Goal: Transaction & Acquisition: Purchase product/service

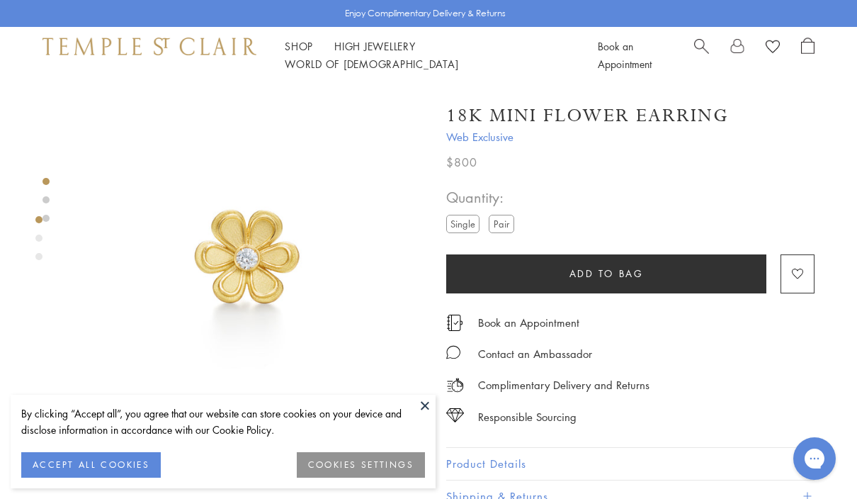
click at [507, 225] on label "Pair" at bounding box center [502, 224] width 26 height 18
click at [37, 239] on div "Product gallery navigation" at bounding box center [38, 238] width 7 height 7
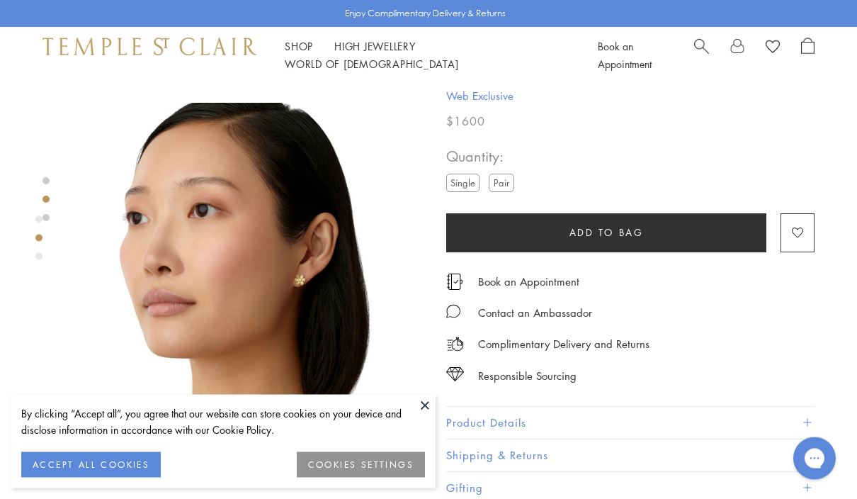
scroll to position [402, 0]
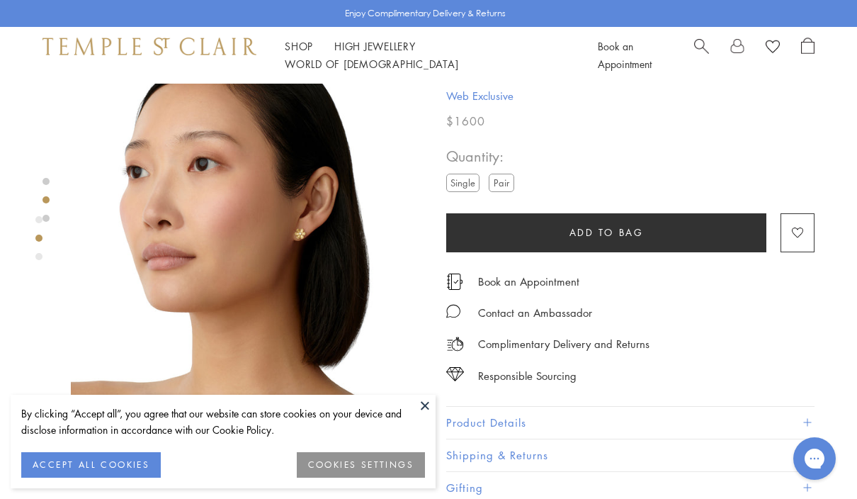
click at [50, 215] on div at bounding box center [234, 233] width 468 height 1105
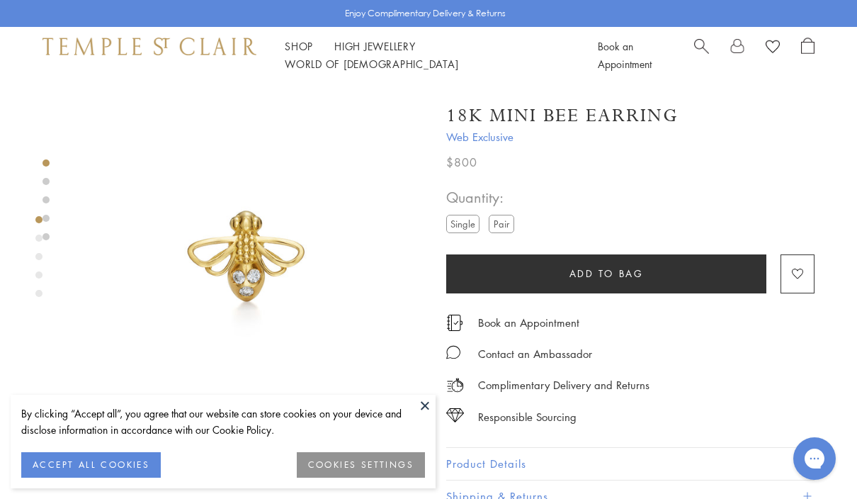
click at [47, 178] on link at bounding box center [46, 181] width 7 height 7
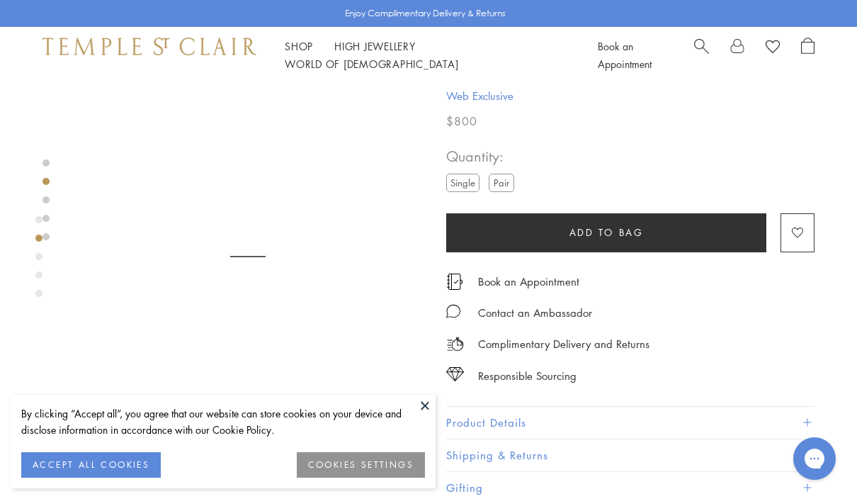
scroll to position [420, 0]
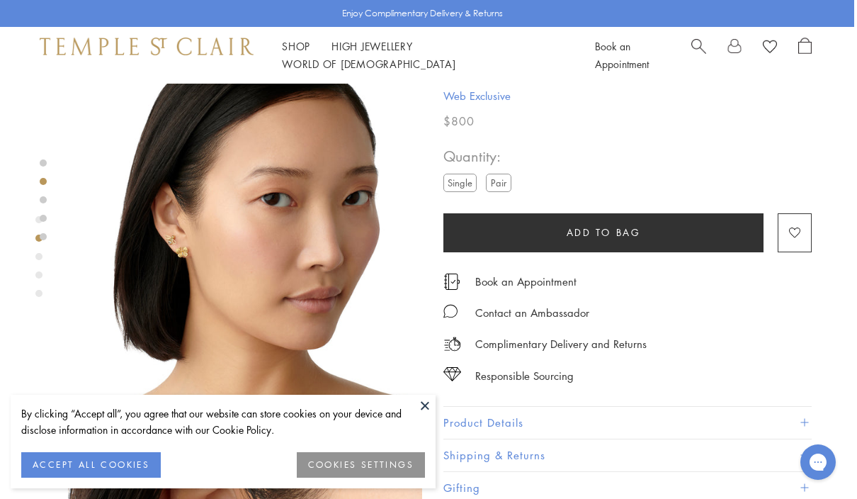
scroll to position [384, 3]
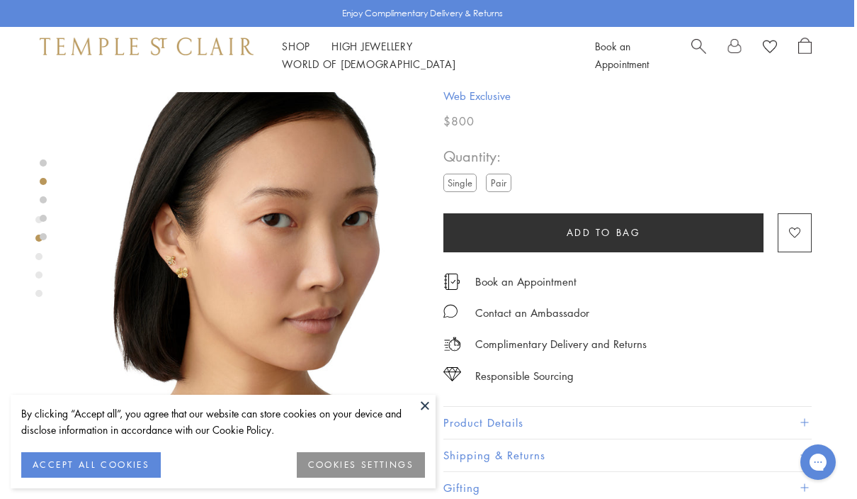
scroll to position [366, 0]
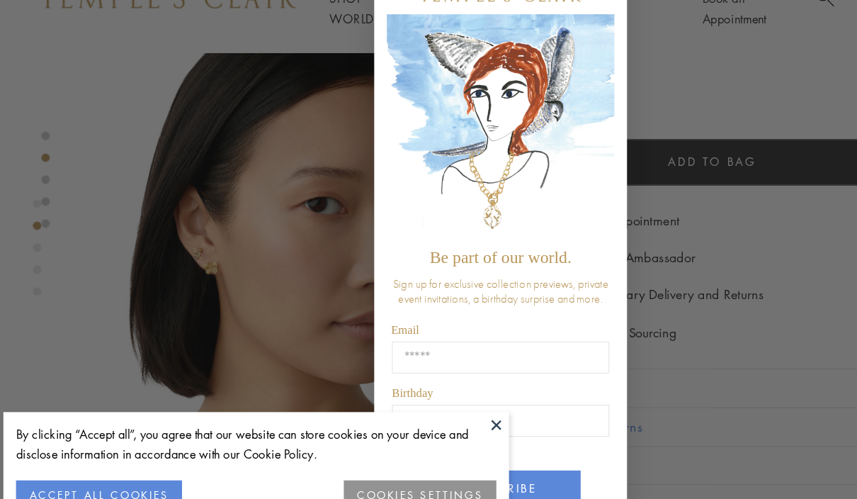
click at [83, 318] on div "Close dialog Be part of our world. Sign up for exclusive collection previews, p…" at bounding box center [428, 249] width 857 height 499
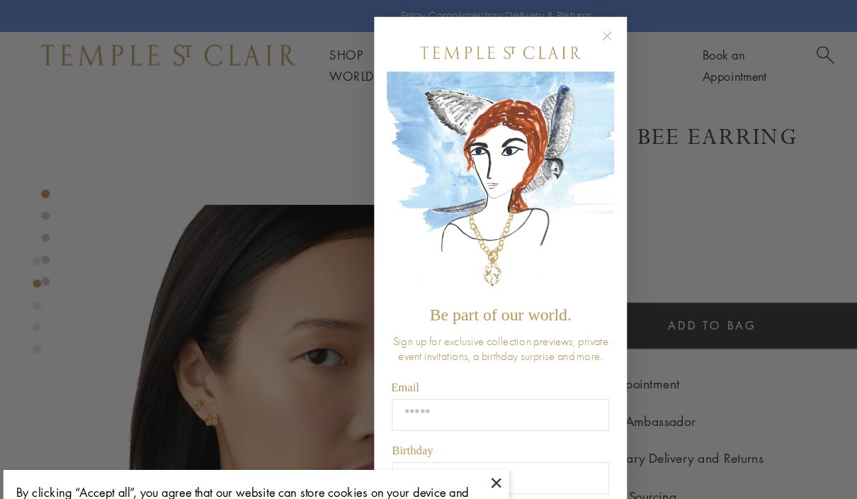
scroll to position [287, 0]
click at [510, 26] on circle "Close dialog" at bounding box center [518, 30] width 17 height 17
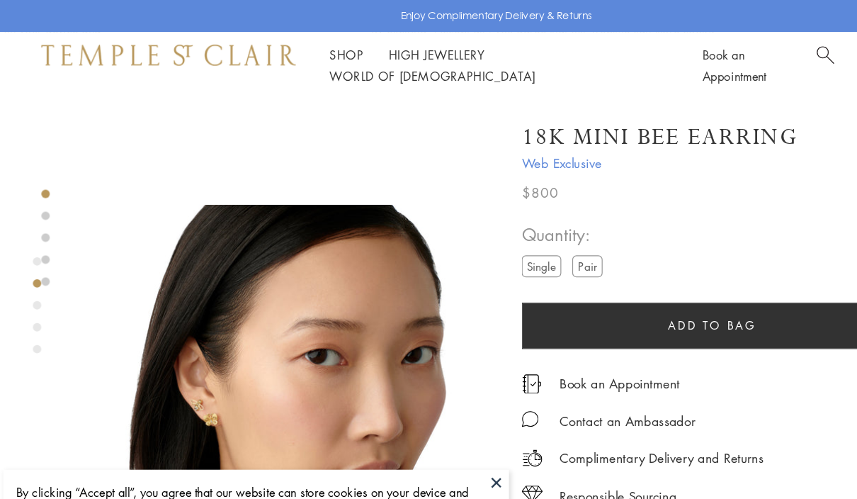
click at [43, 173] on div at bounding box center [46, 199] width 7 height 81
click at [43, 198] on link at bounding box center [46, 199] width 7 height 7
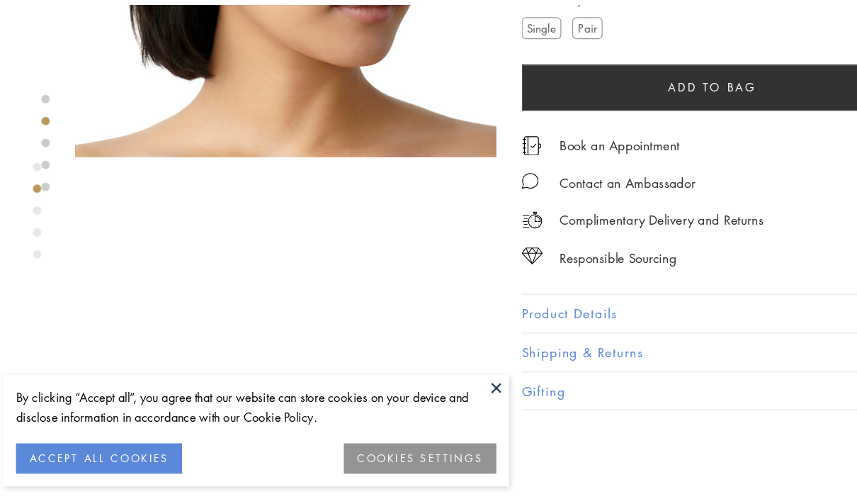
scroll to position [716, 0]
